Goal: Task Accomplishment & Management: Manage account settings

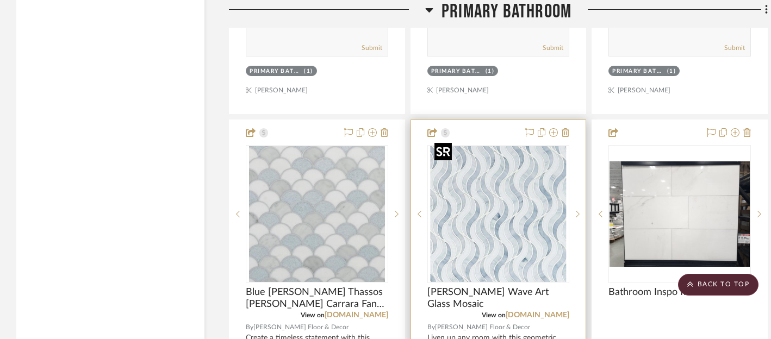
scroll to position [4293, 0]
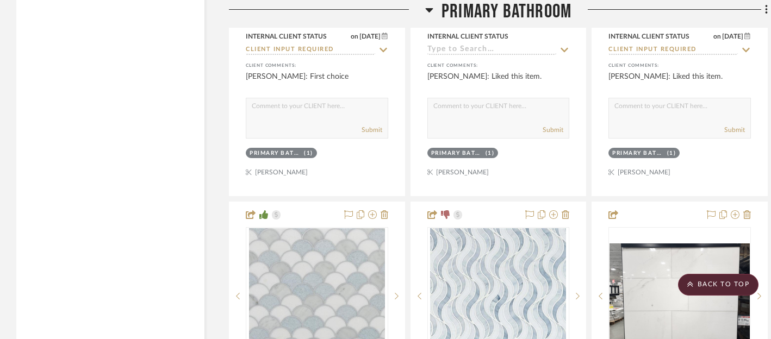
scroll to position [4205, 0]
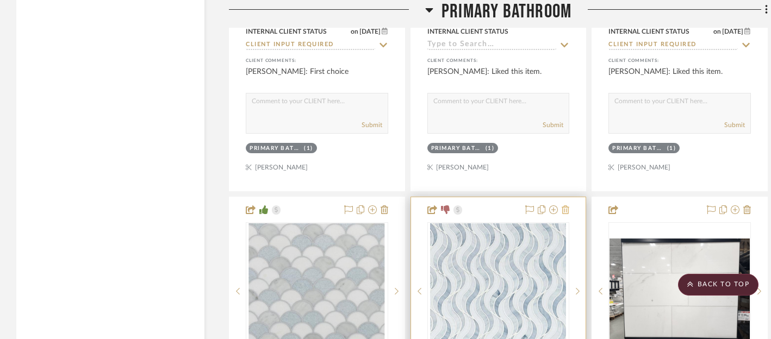
click at [565, 205] on icon at bounding box center [565, 209] width 8 height 9
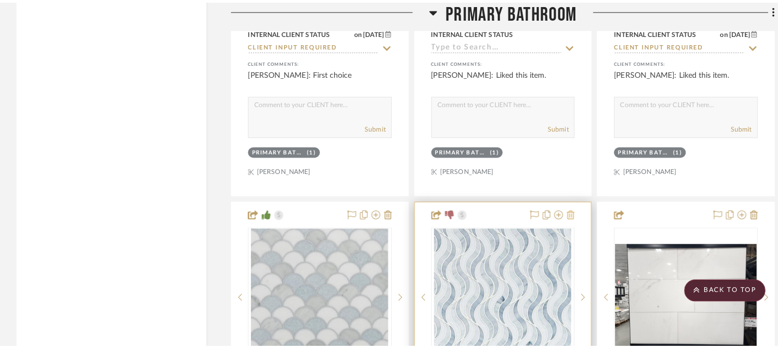
scroll to position [0, 0]
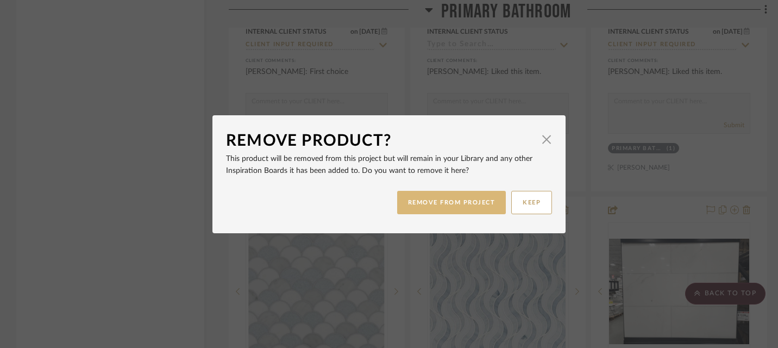
click at [472, 206] on button "REMOVE FROM PROJECT" at bounding box center [451, 202] width 109 height 23
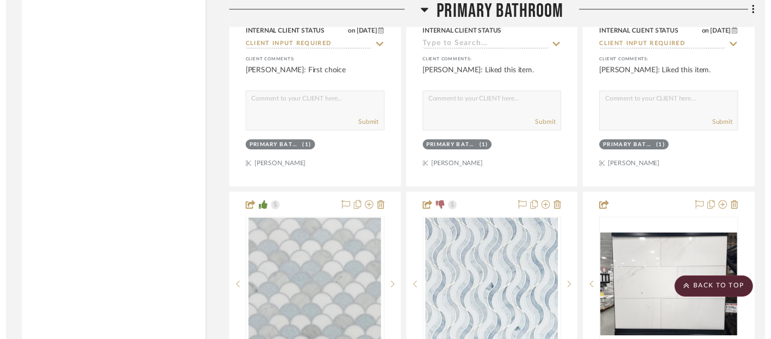
scroll to position [4205, 0]
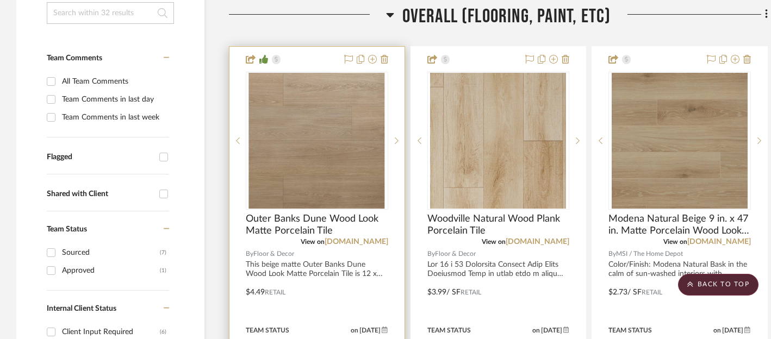
scroll to position [257, 0]
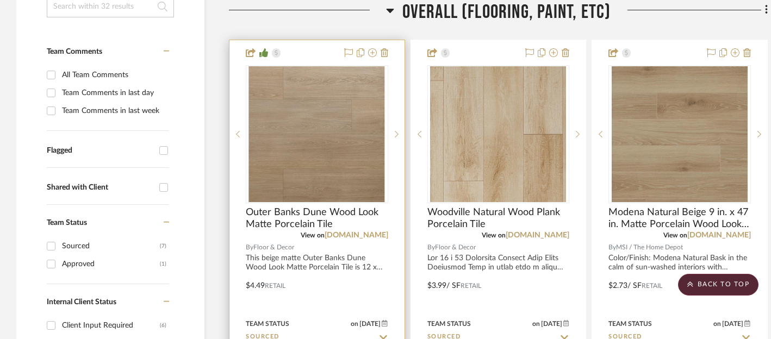
click at [304, 259] on div at bounding box center [316, 278] width 175 height 476
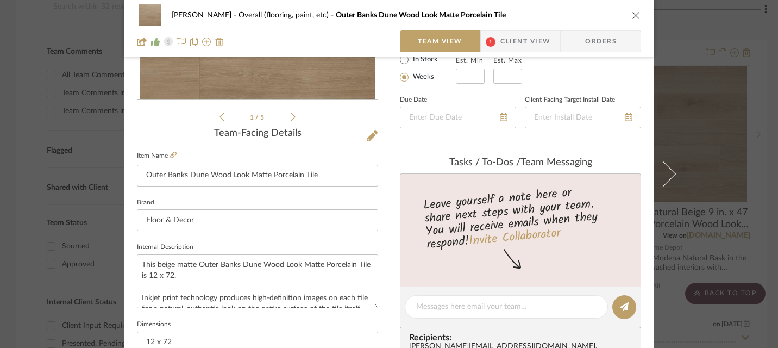
scroll to position [219, 0]
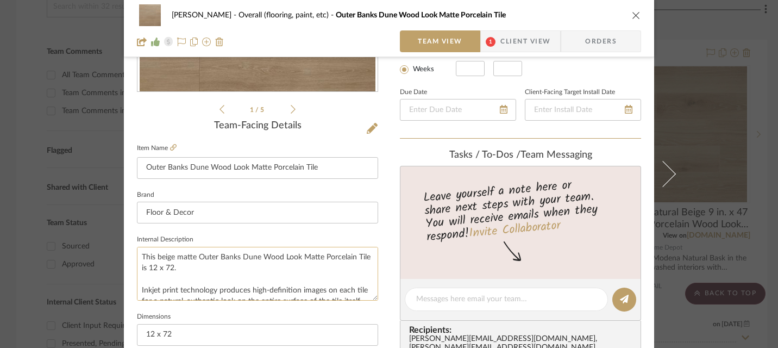
click at [139, 257] on textarea "This beige matte Outer Banks Dune Wood Look Matte Porcelain Tile is 12 x 72. In…" at bounding box center [257, 274] width 241 height 54
drag, startPoint x: 139, startPoint y: 257, endPoint x: 199, endPoint y: 267, distance: 60.8
click at [199, 267] on textarea "This beige matte Outer Banks Dune Wood Look Matte Porcelain Tile is 12 x 72. In…" at bounding box center [257, 274] width 241 height 54
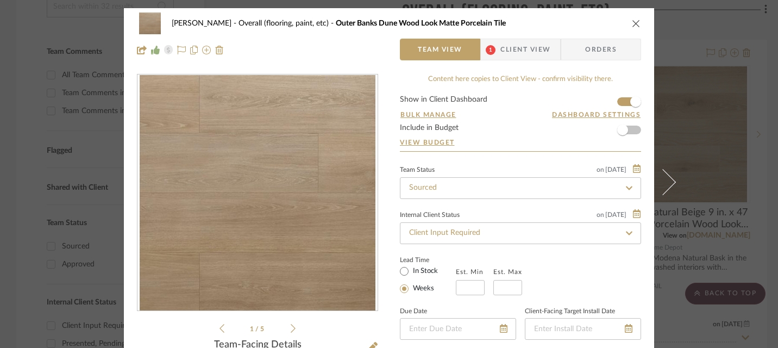
click at [633, 23] on icon "close" at bounding box center [636, 23] width 9 height 9
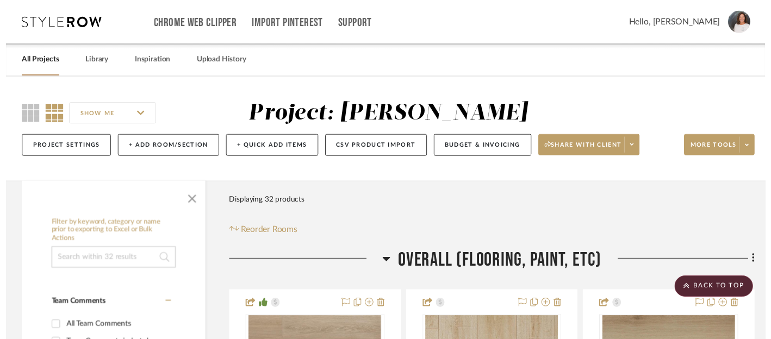
scroll to position [257, 0]
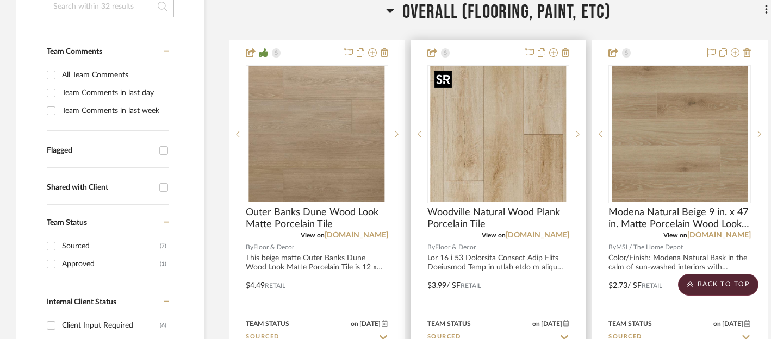
click at [502, 172] on img "0" at bounding box center [498, 134] width 136 height 136
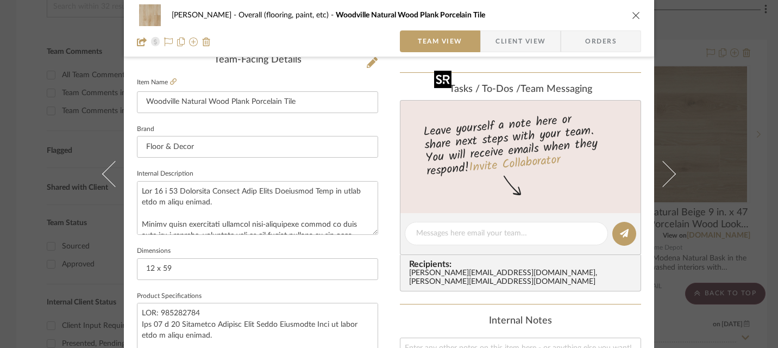
scroll to position [283, 0]
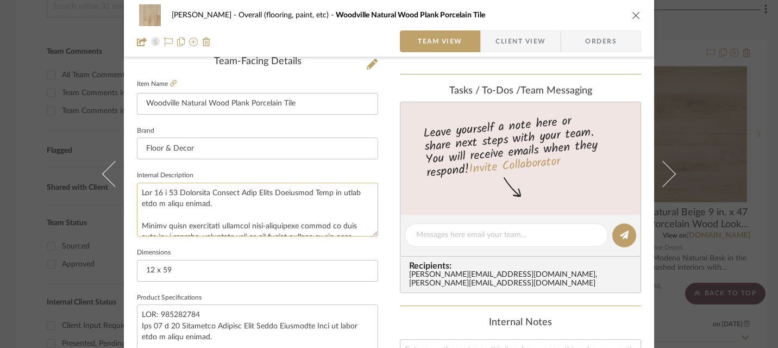
click at [139, 190] on textarea at bounding box center [257, 210] width 241 height 54
drag, startPoint x: 139, startPoint y: 190, endPoint x: 203, endPoint y: 202, distance: 65.8
click at [203, 202] on textarea at bounding box center [257, 210] width 241 height 54
click at [634, 15] on icon "close" at bounding box center [636, 15] width 9 height 9
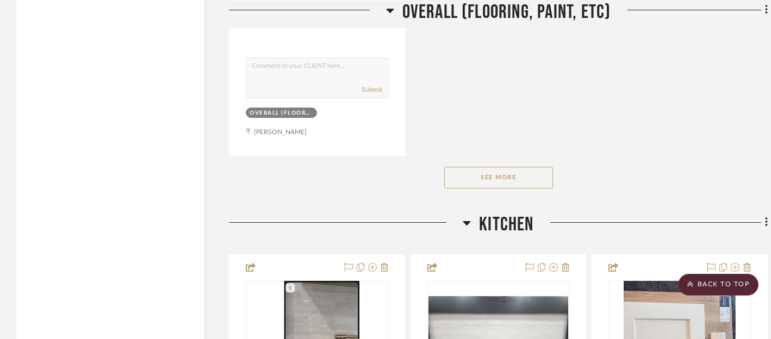
scroll to position [1600, 0]
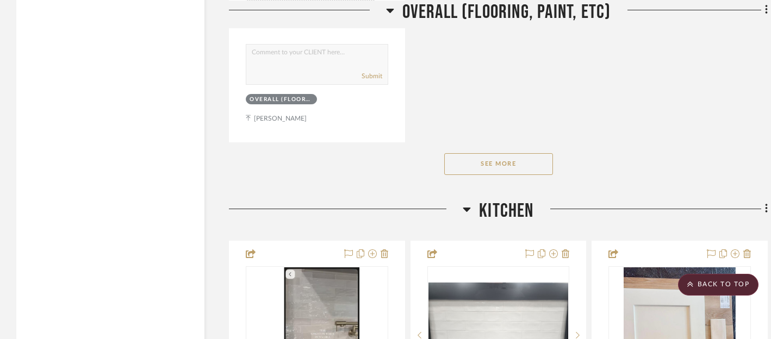
click at [505, 161] on button "See More" at bounding box center [498, 164] width 109 height 22
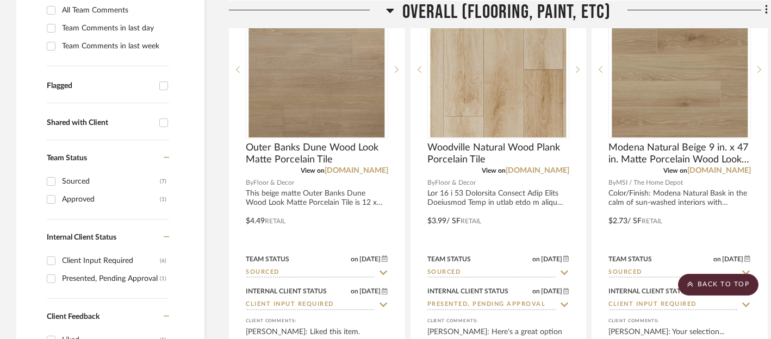
scroll to position [302, 0]
